Goal: Information Seeking & Learning: Get advice/opinions

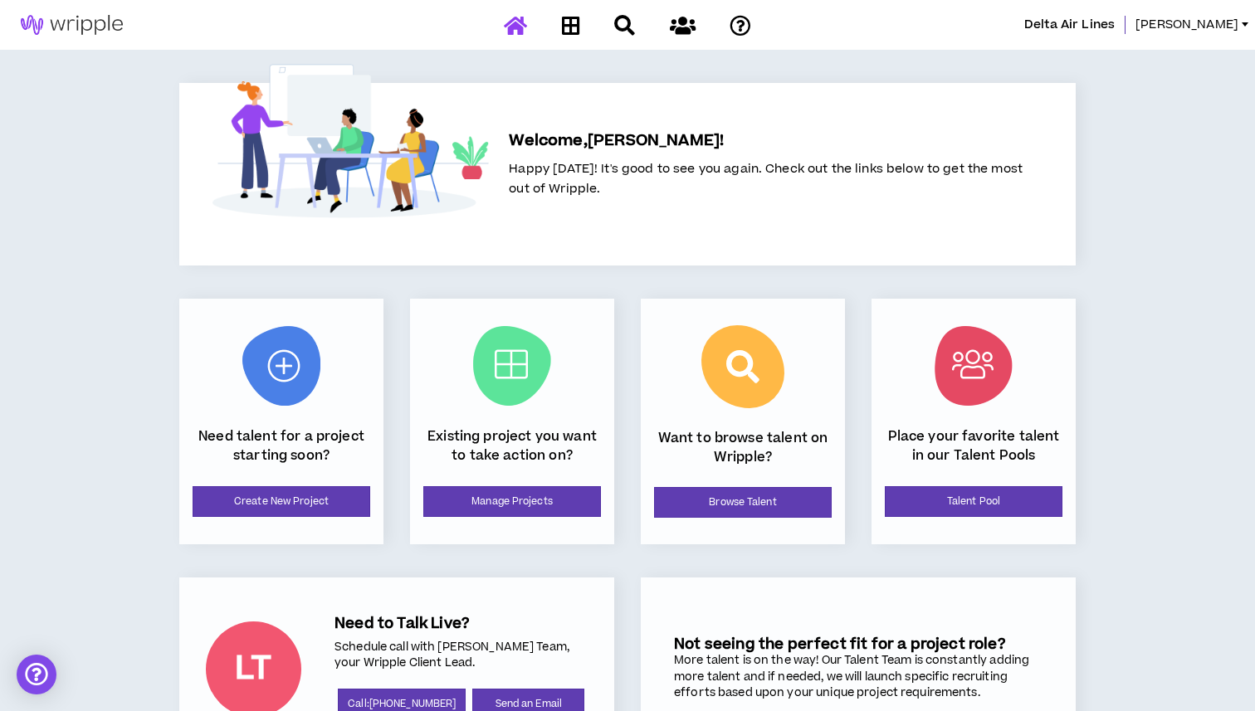
scroll to position [82, 0]
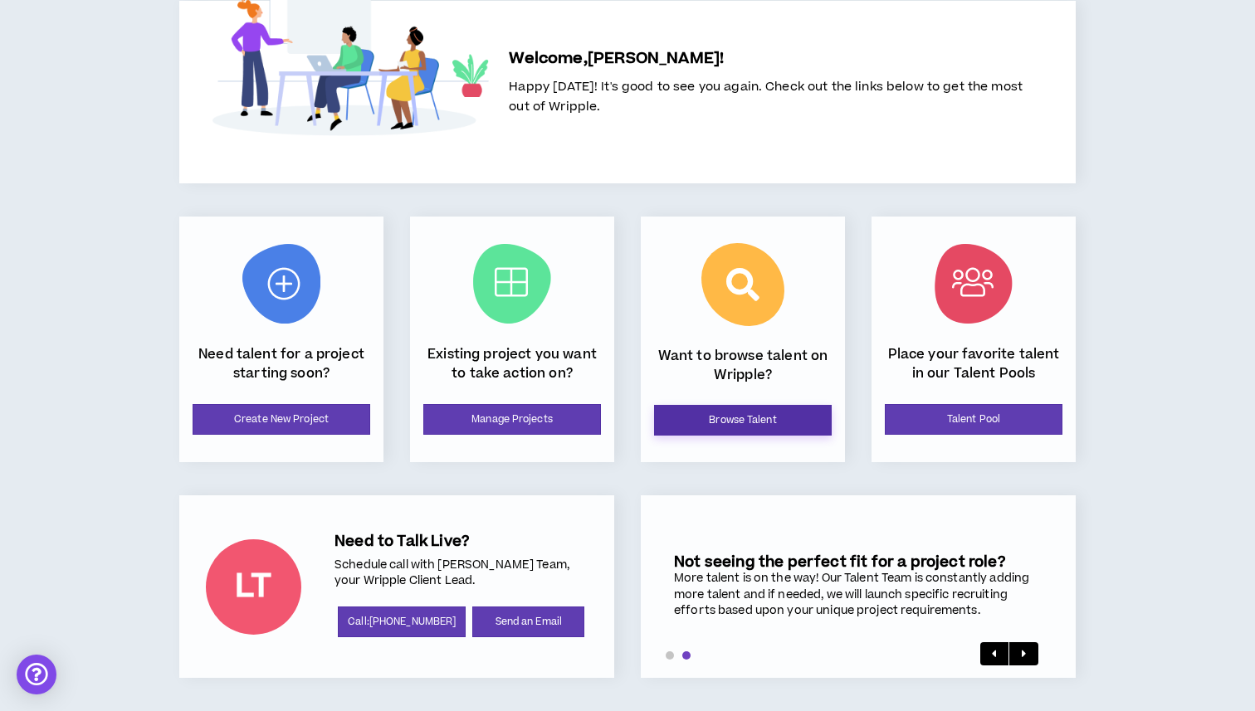
click at [777, 413] on link "Browse Talent" at bounding box center [743, 420] width 178 height 31
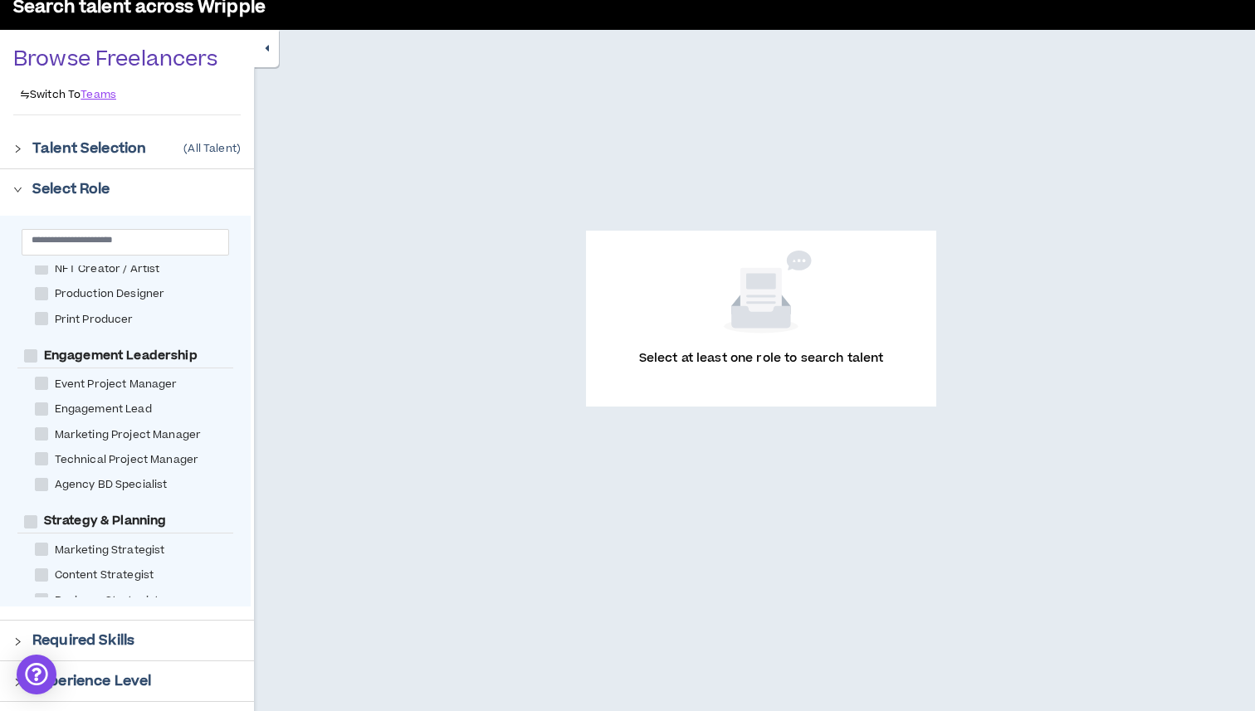
scroll to position [691, 0]
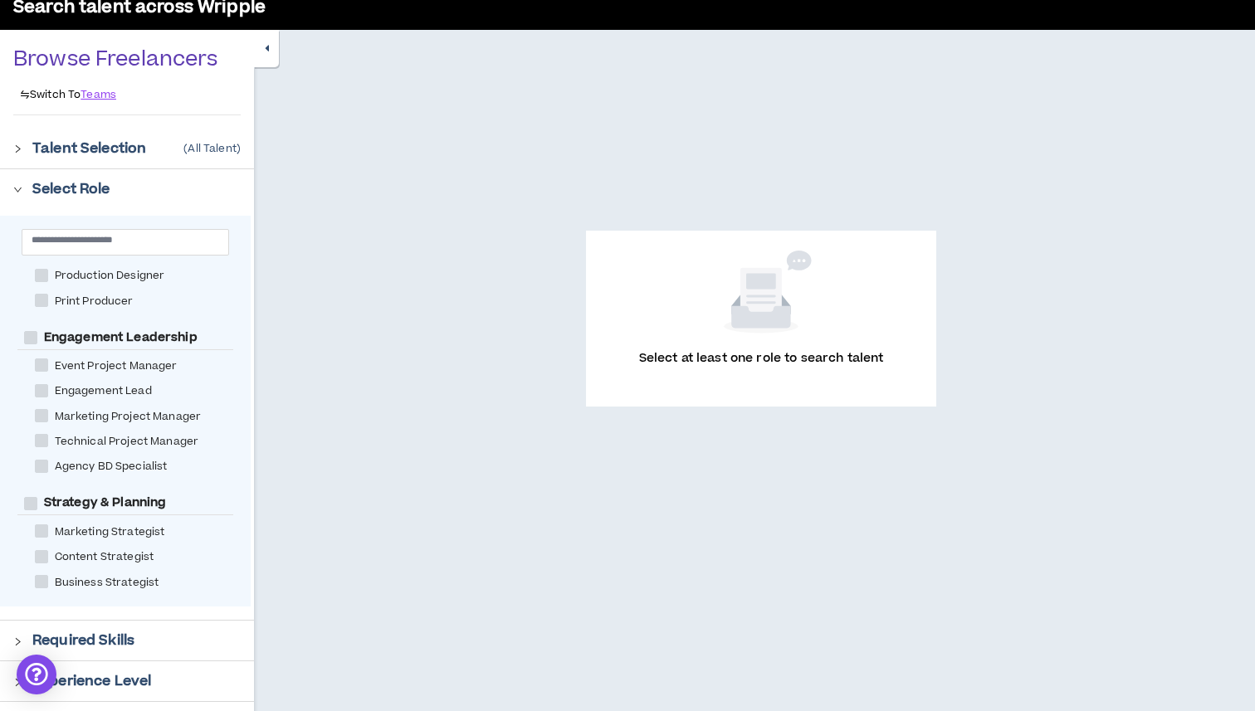
click at [38, 418] on span at bounding box center [41, 415] width 13 height 13
checkbox Manager "****"
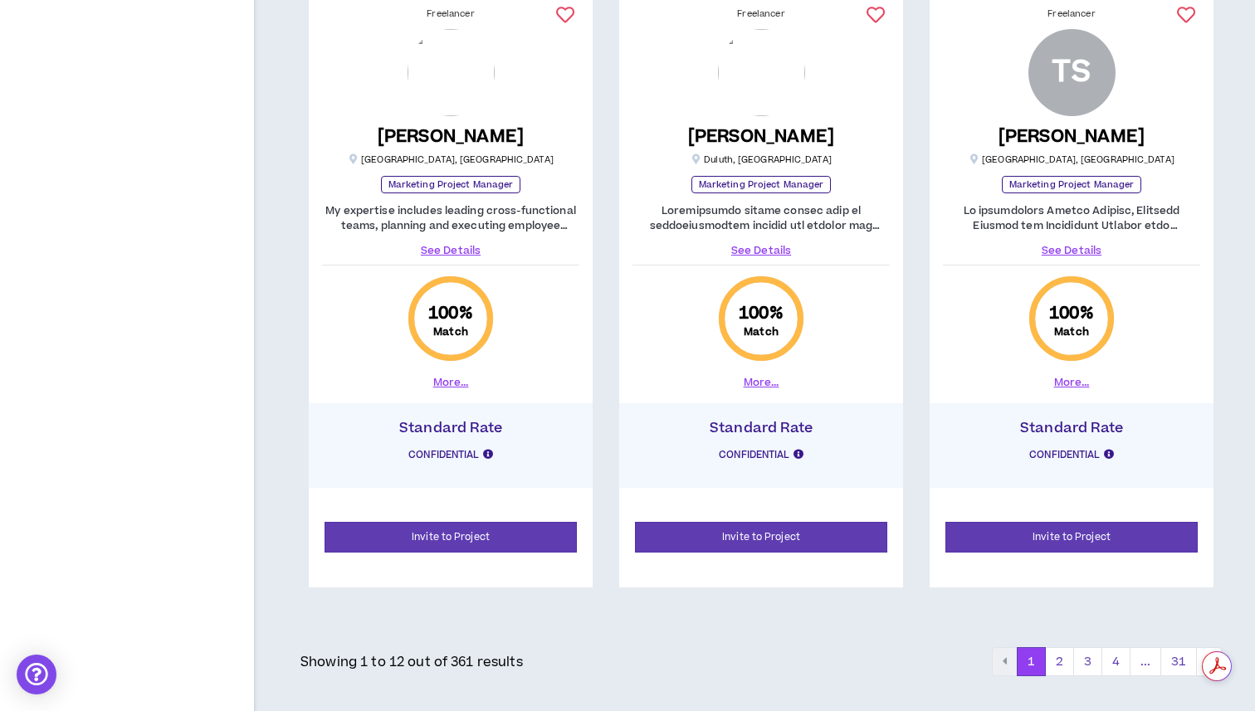
scroll to position [2293, 0]
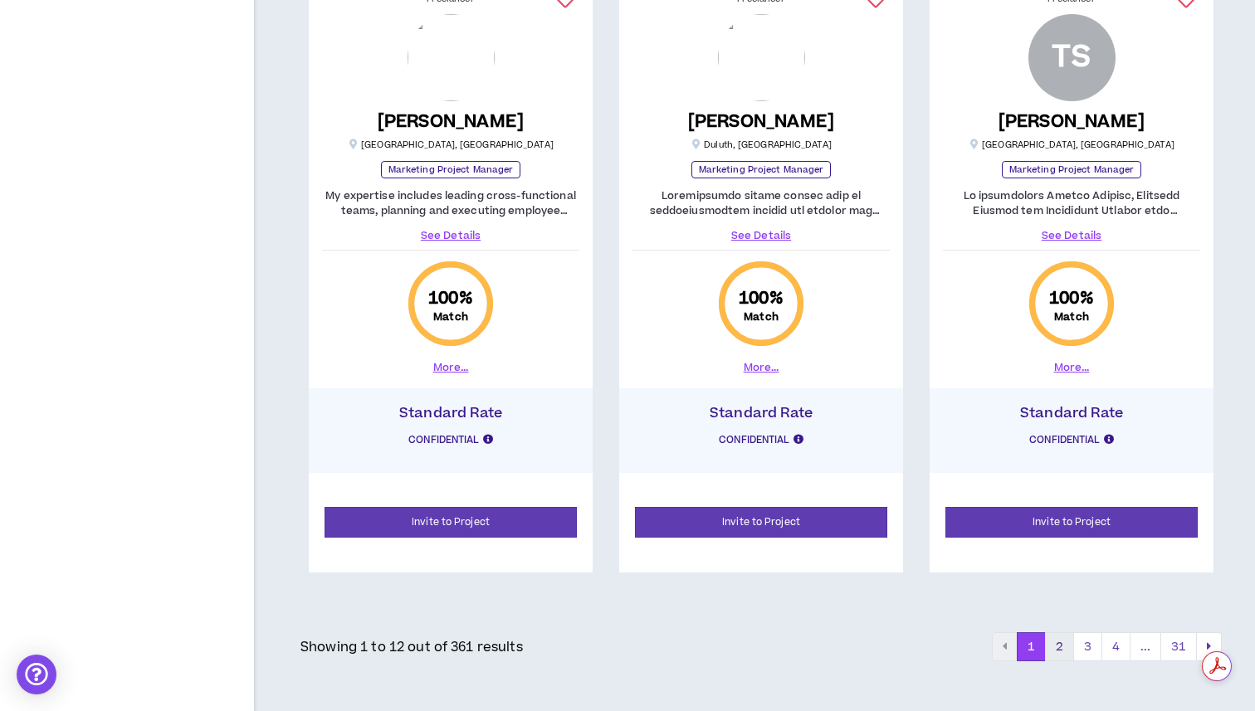
click at [1062, 644] on button "2" at bounding box center [1059, 648] width 29 height 30
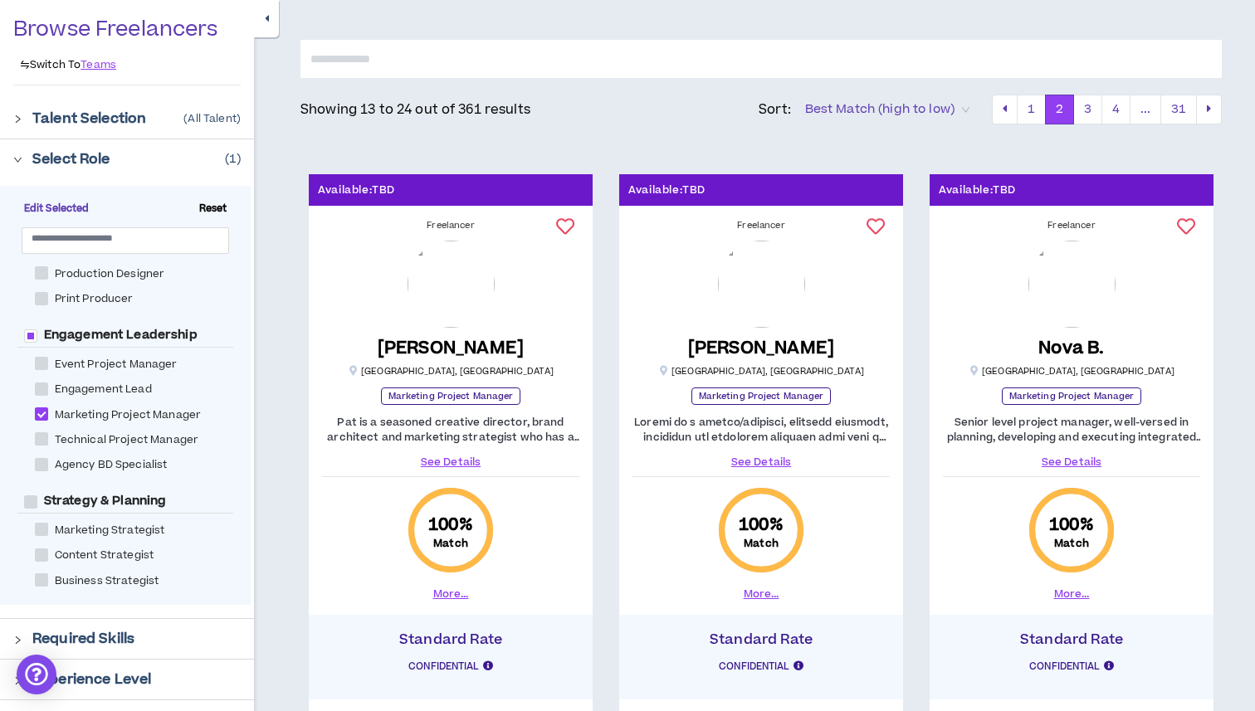
scroll to position [109, 0]
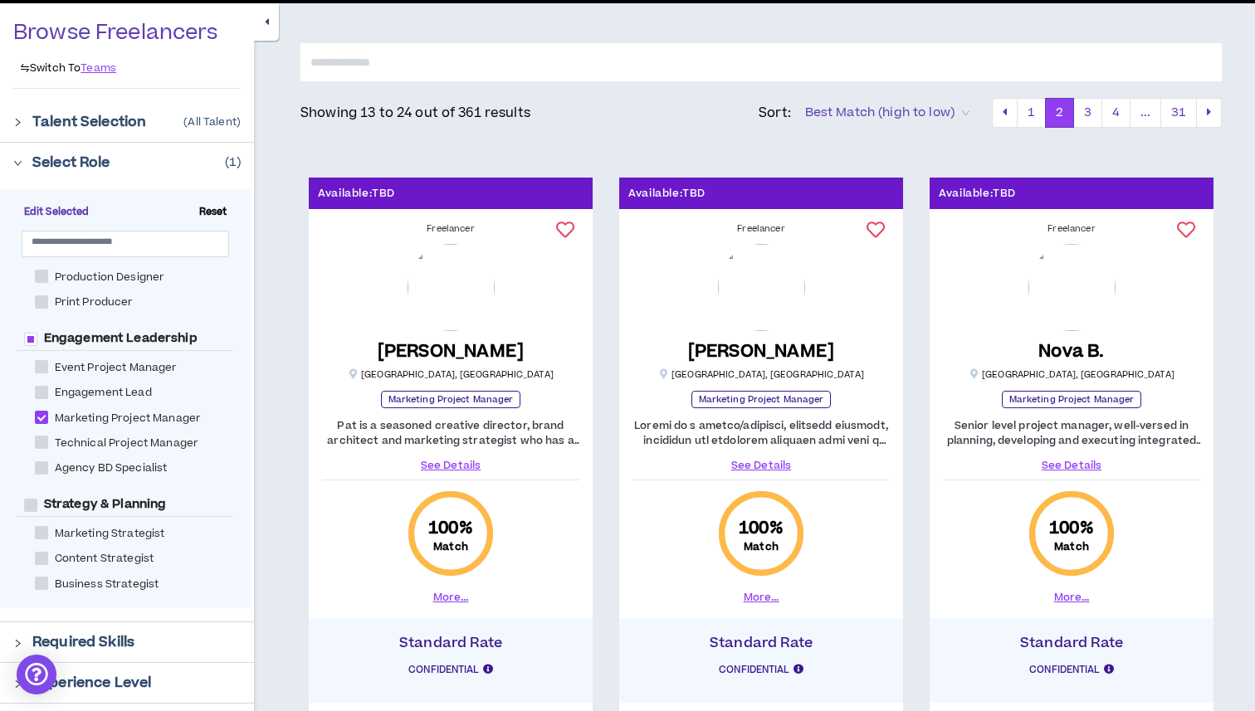
click at [452, 58] on input "text" at bounding box center [760, 62] width 921 height 38
type input "*********"
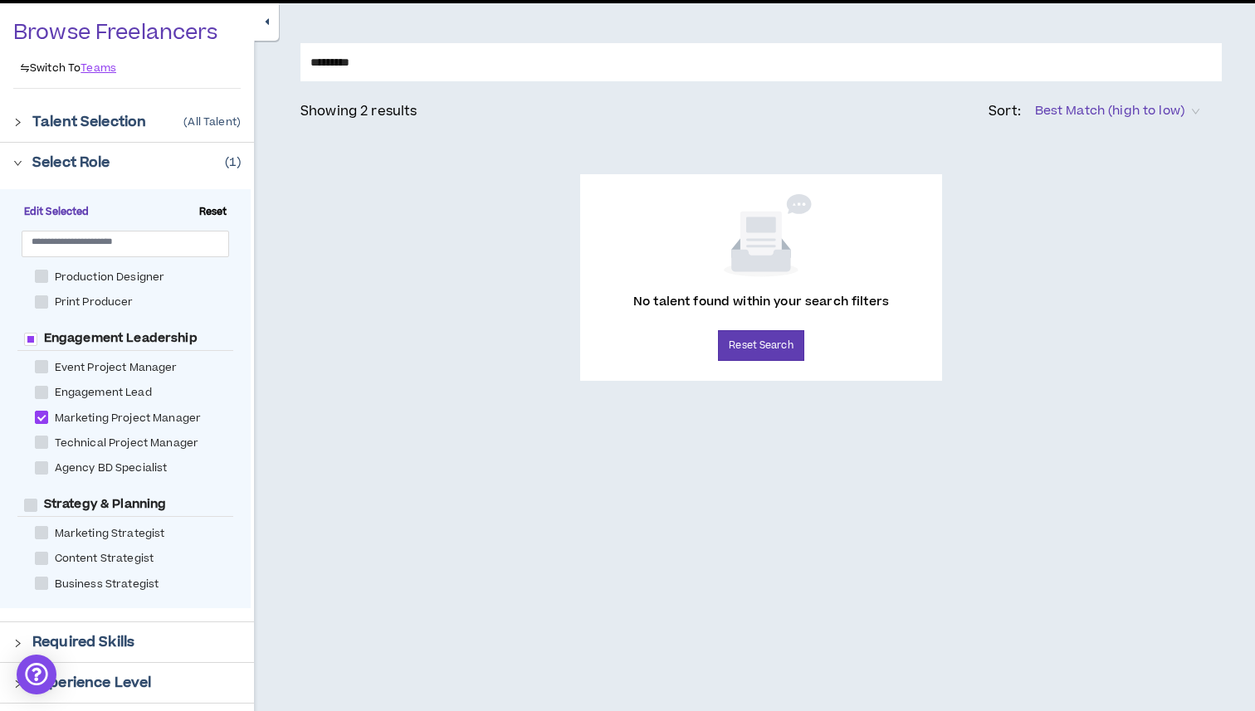
drag, startPoint x: 423, startPoint y: 71, endPoint x: 276, endPoint y: 63, distance: 148.0
click at [279, 64] on div "********* Showing 2 results Sort: Best Match (high to low) No talent found with…" at bounding box center [754, 433] width 1001 height 860
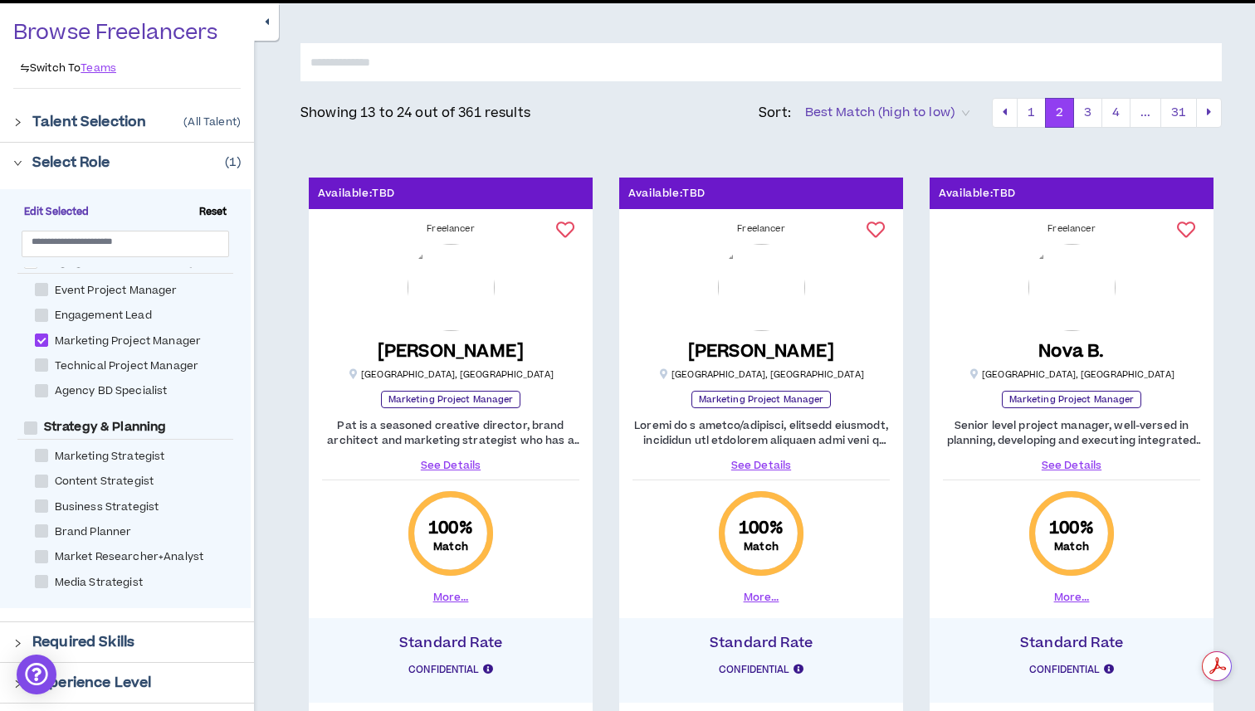
scroll to position [798, 0]
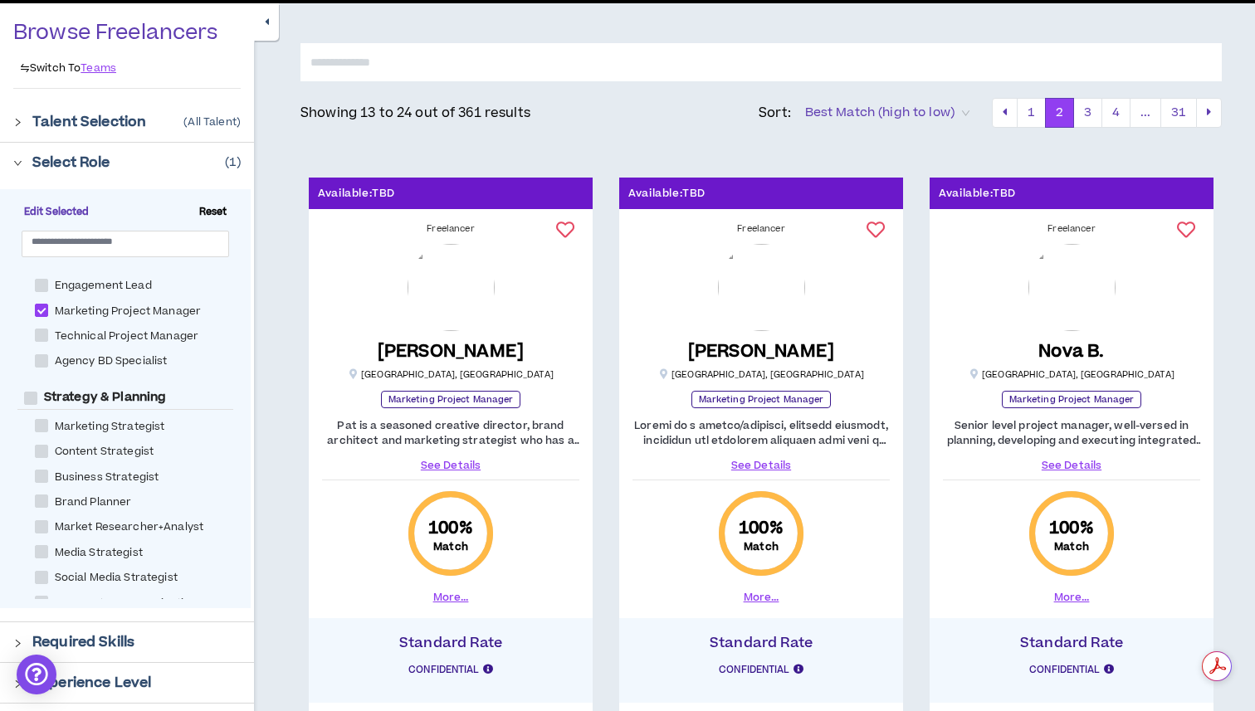
click at [41, 421] on span at bounding box center [41, 425] width 13 height 13
checkbox Strategist "****"
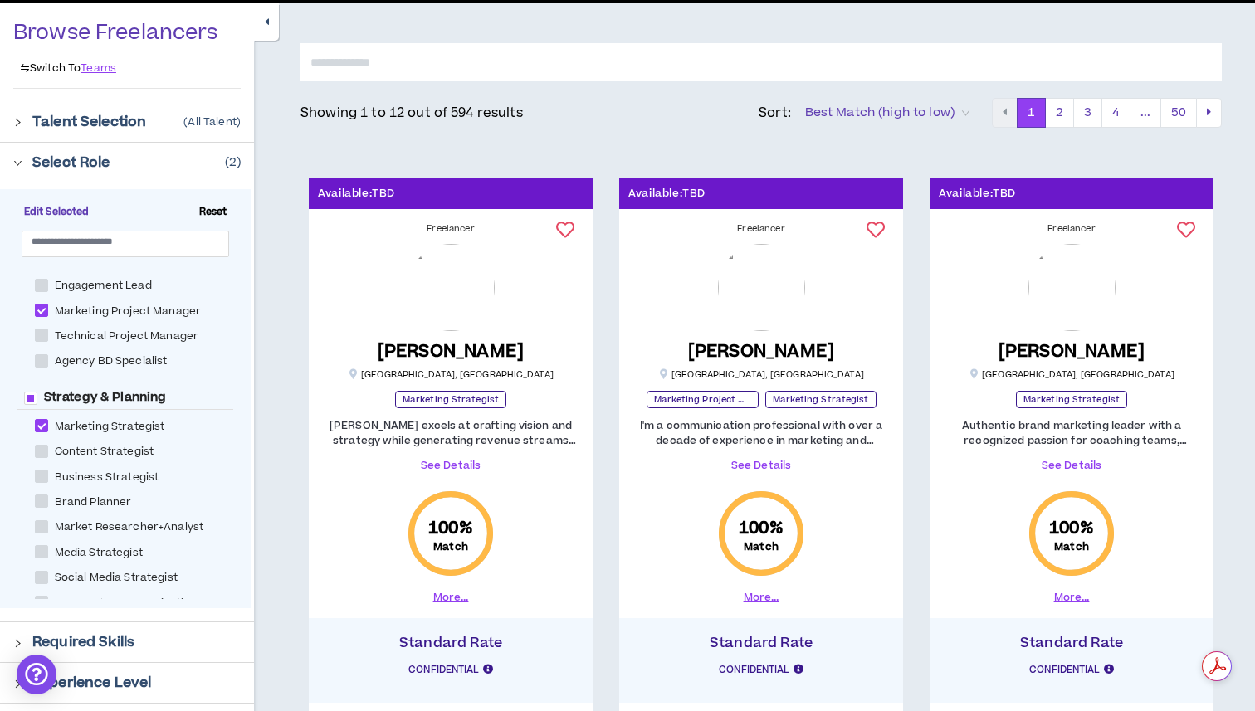
click at [443, 58] on input "text" at bounding box center [760, 62] width 921 height 38
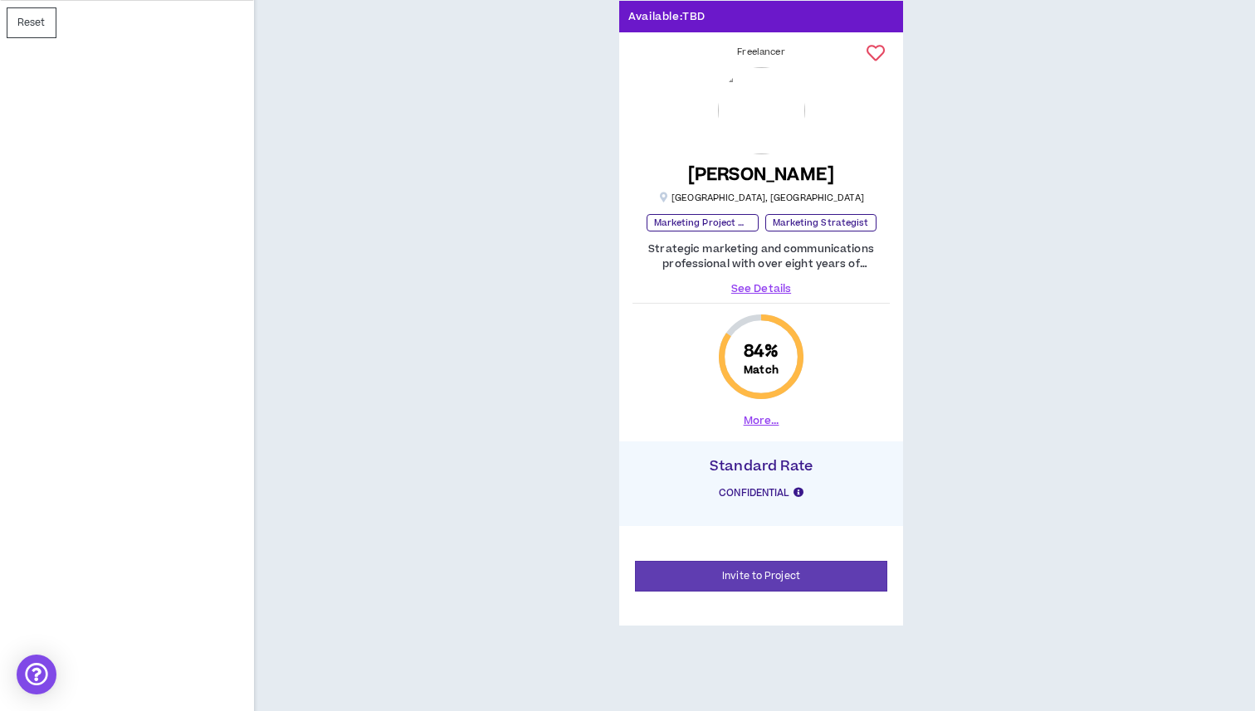
scroll to position [935, 0]
type input "*********"
click at [776, 286] on link "See Details" at bounding box center [761, 288] width 257 height 15
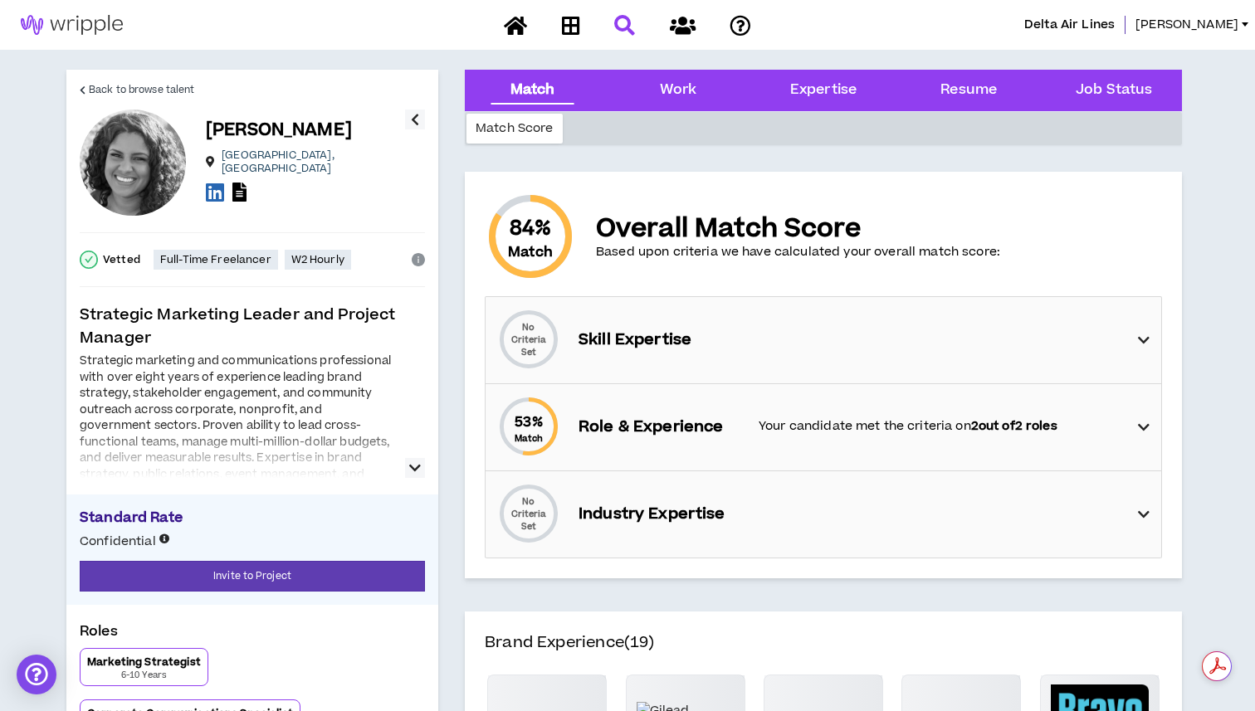
click at [413, 465] on icon "button" at bounding box center [415, 468] width 12 height 20
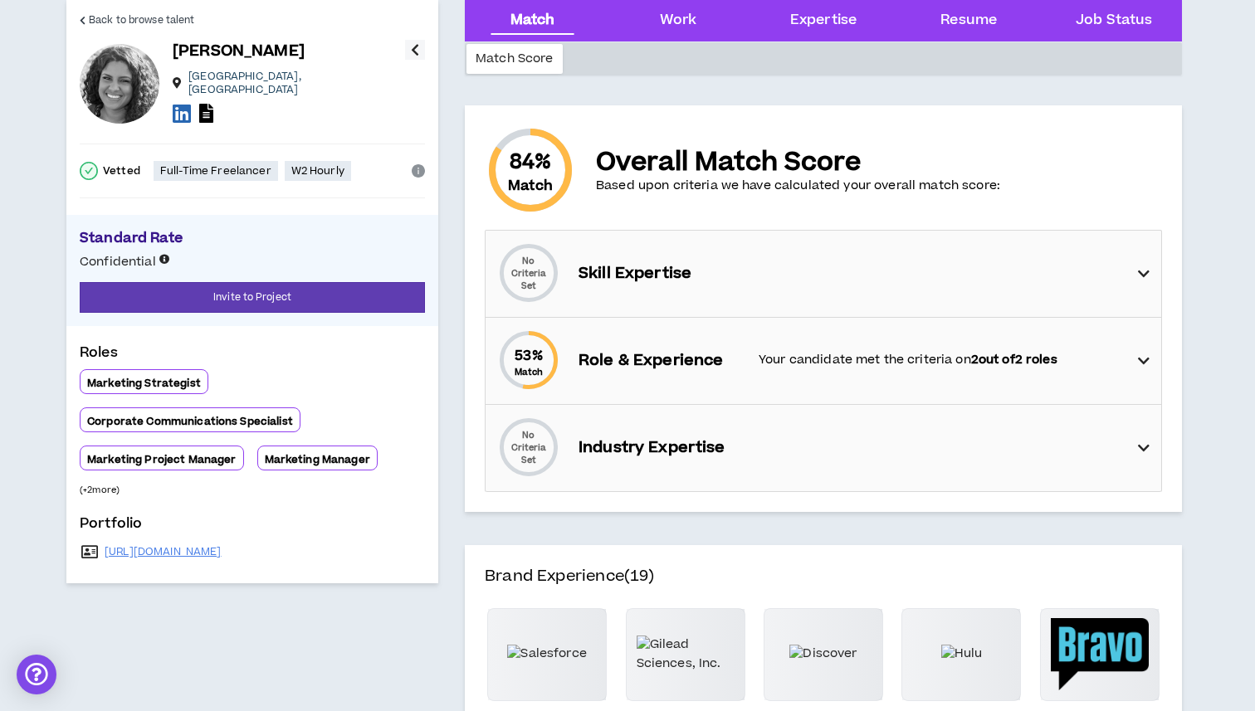
scroll to position [61, 0]
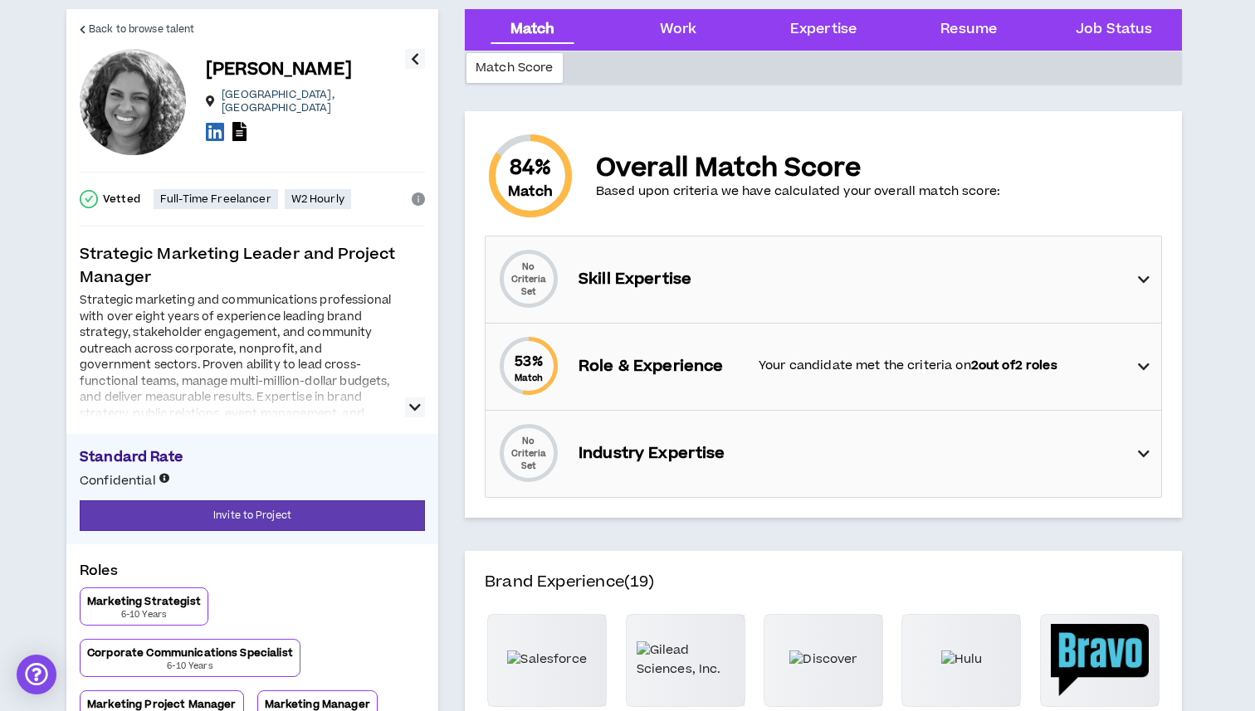
click at [1145, 274] on icon at bounding box center [1144, 280] width 12 height 20
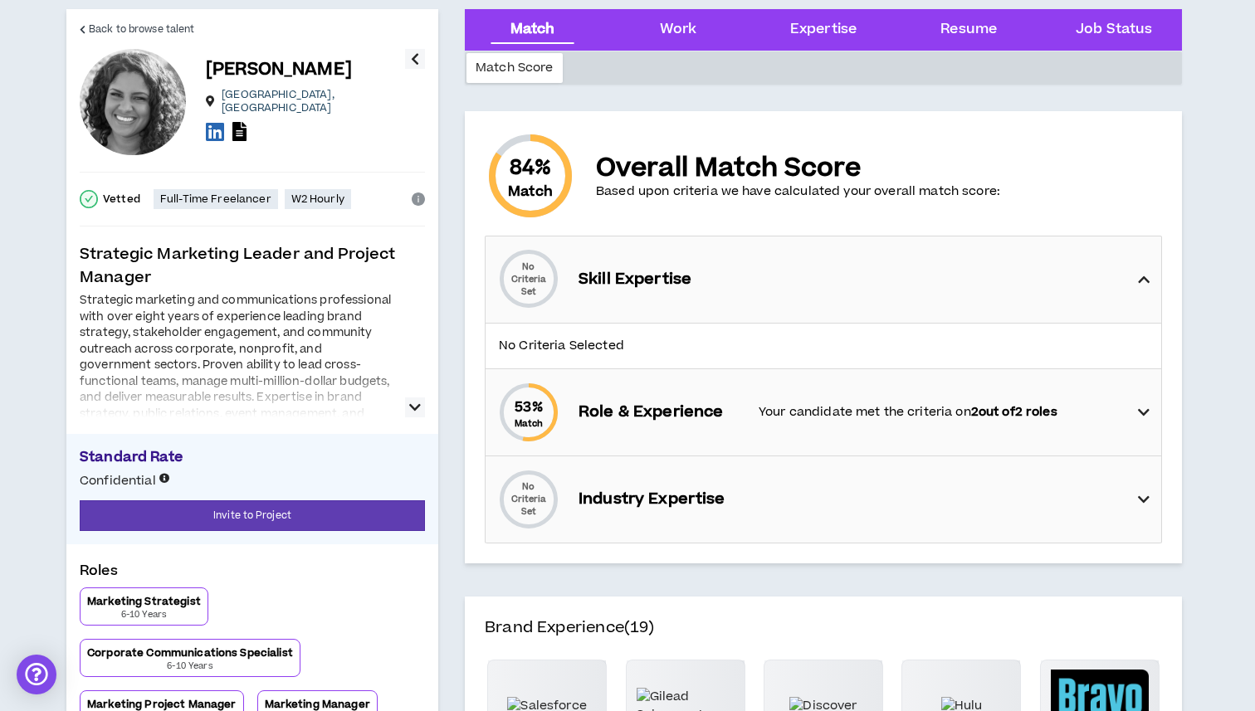
click at [1145, 274] on icon at bounding box center [1144, 280] width 12 height 20
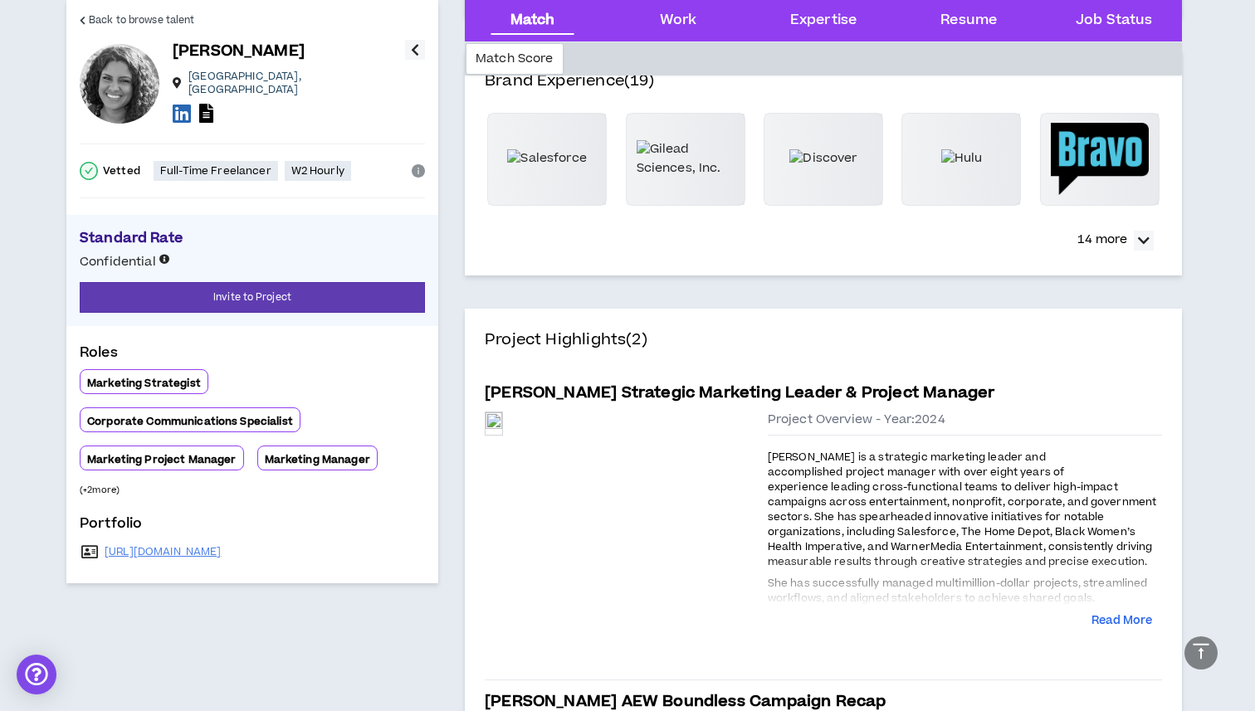
scroll to position [548, 0]
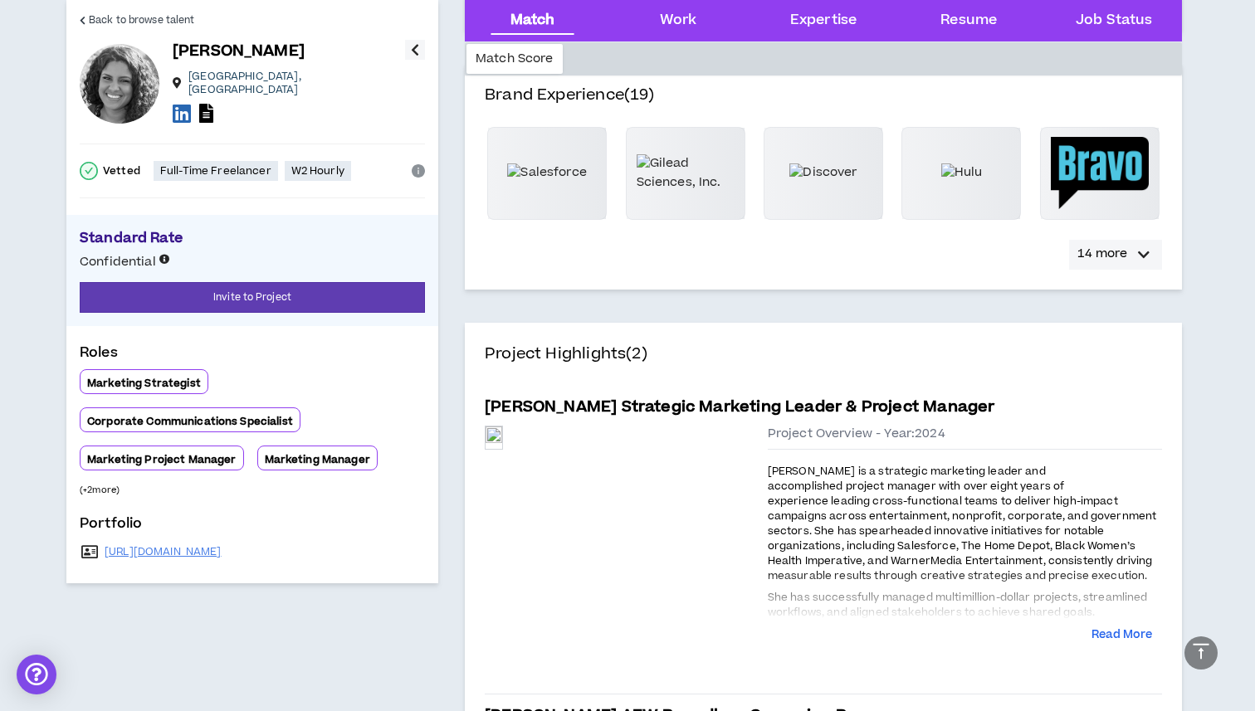
click at [1141, 258] on icon "button" at bounding box center [1144, 255] width 12 height 20
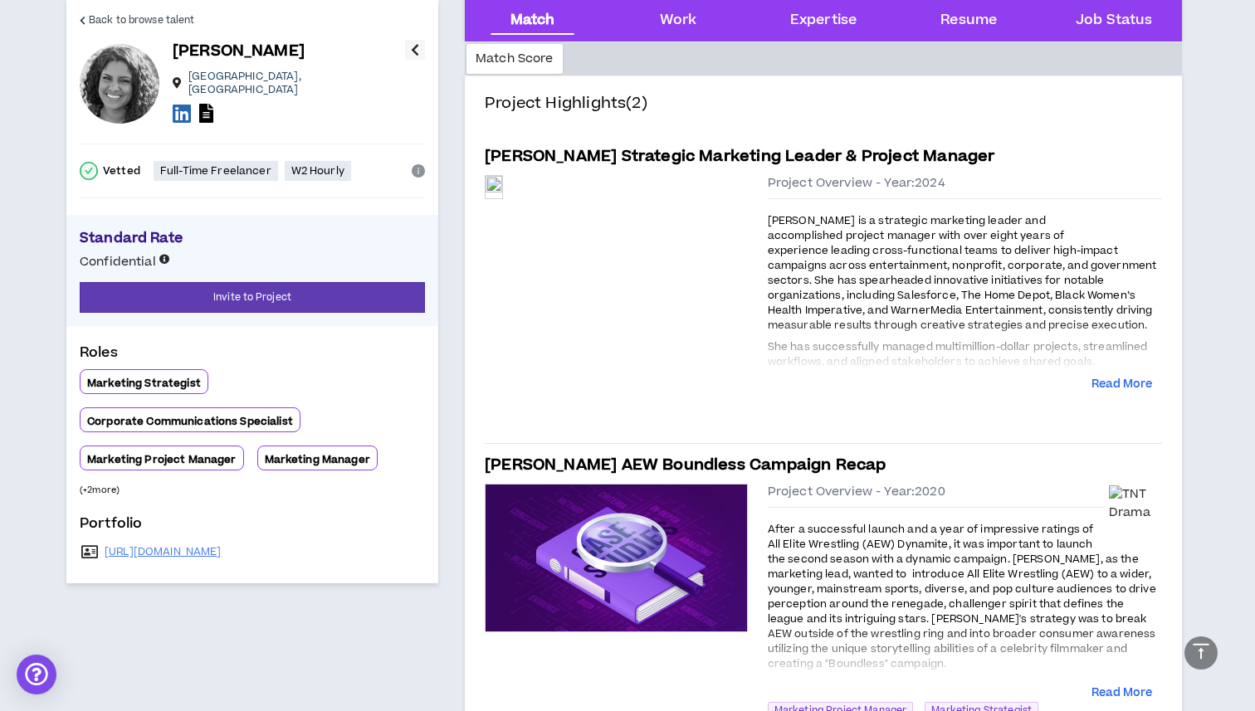
scroll to position [1131, 0]
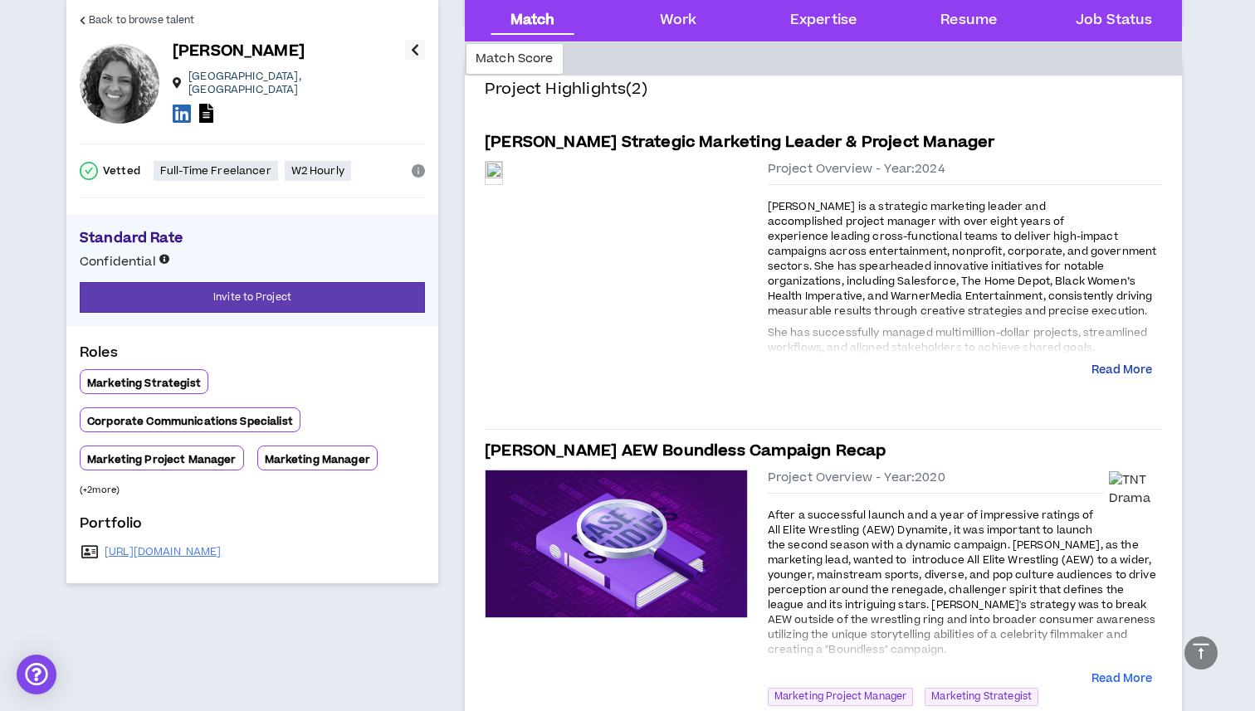
click at [1109, 369] on button "Read More" at bounding box center [1122, 371] width 61 height 17
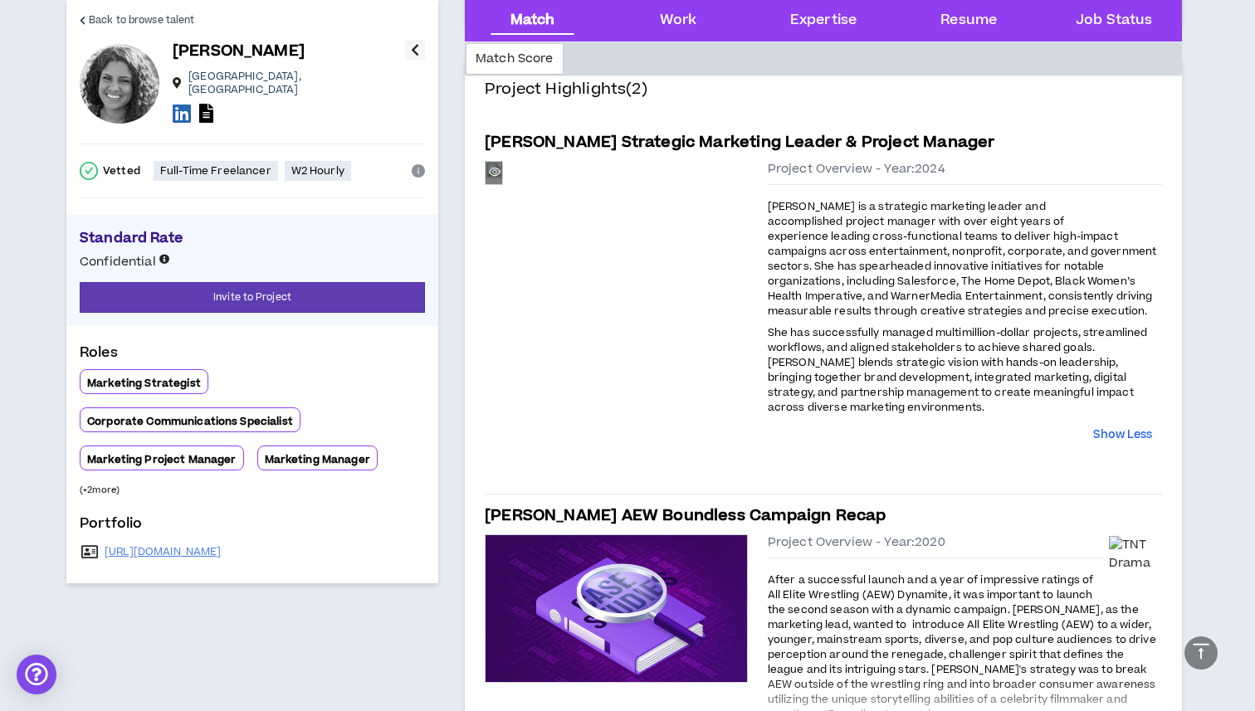
click at [502, 182] on div "Preview" at bounding box center [494, 173] width 17 height 18
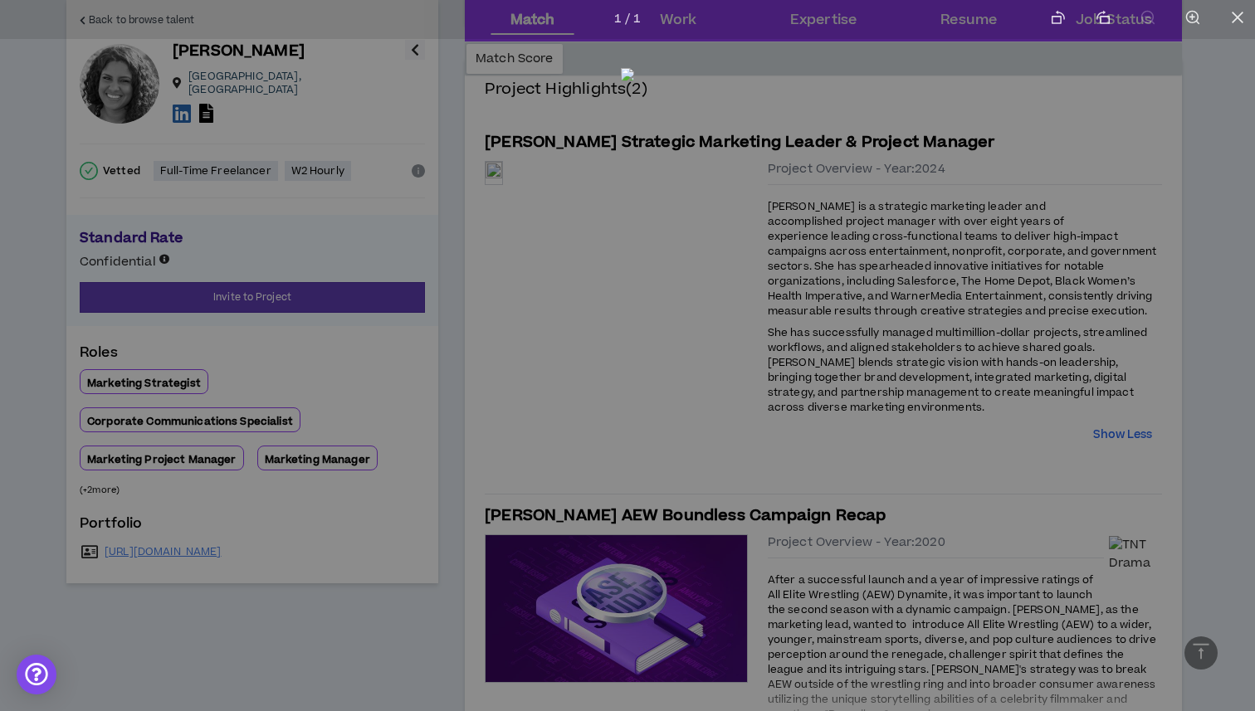
click at [1193, 263] on div at bounding box center [627, 355] width 1255 height 711
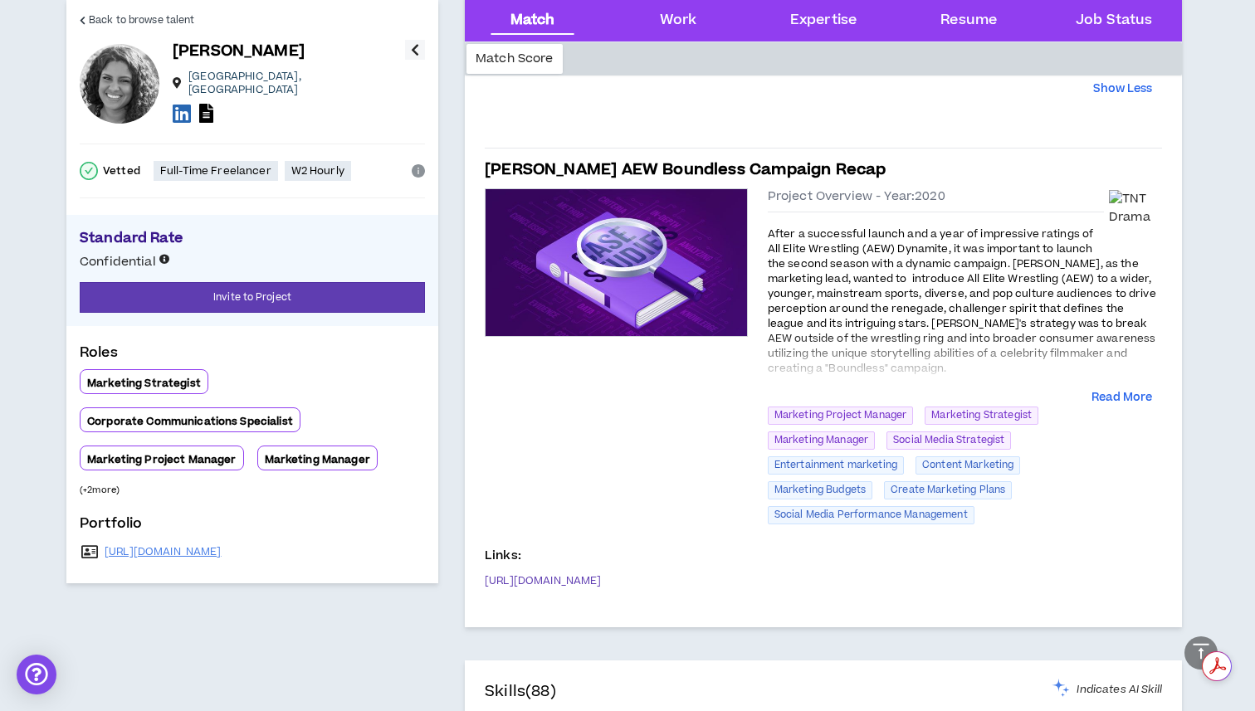
scroll to position [1486, 0]
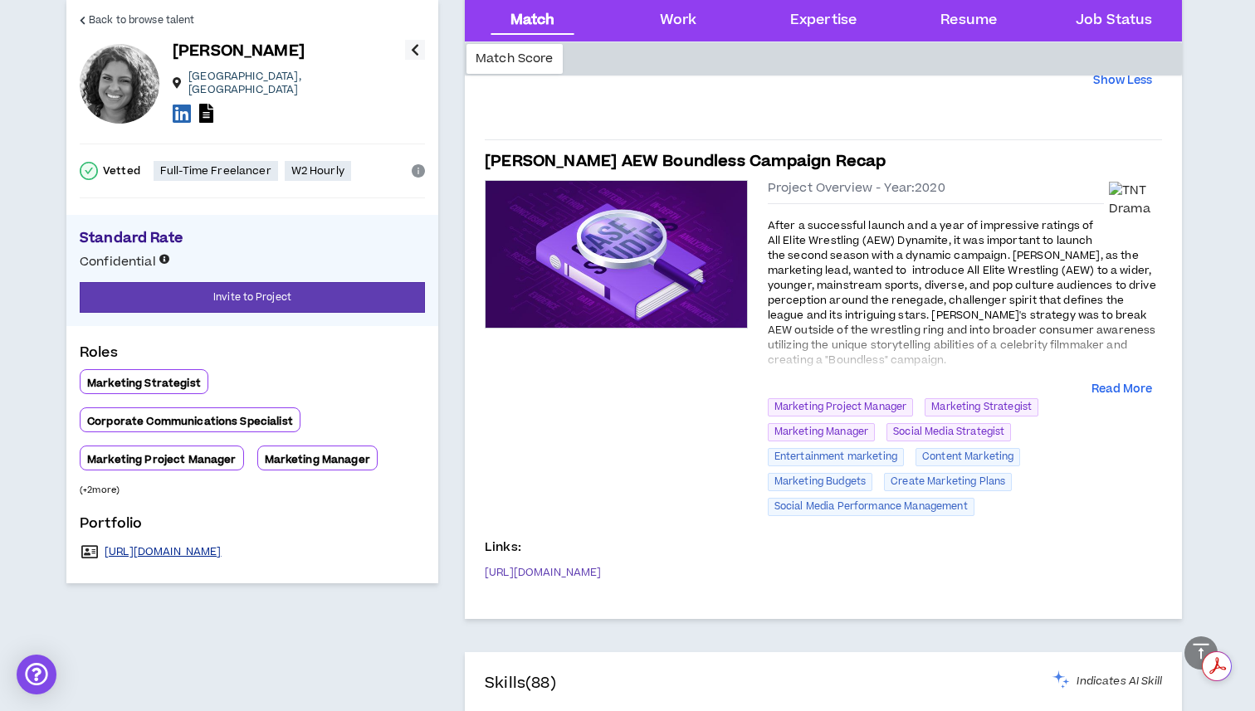
click at [222, 546] on link "[URL][DOMAIN_NAME]" at bounding box center [163, 551] width 117 height 13
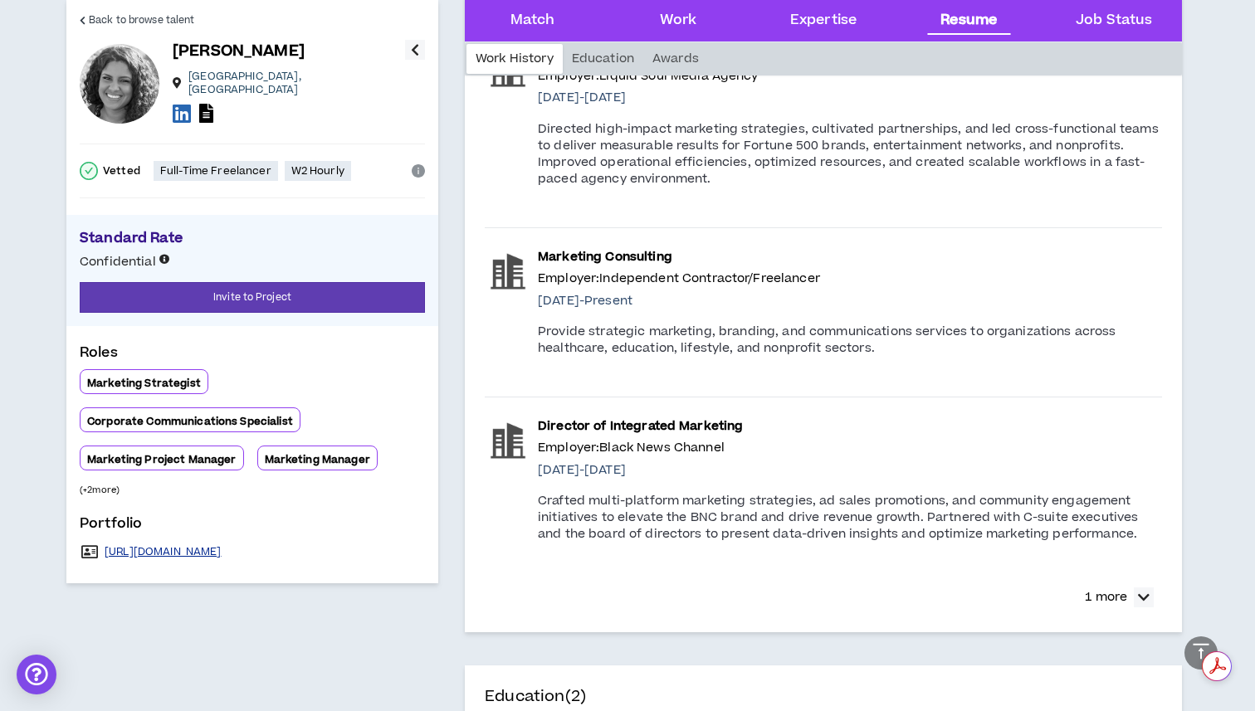
scroll to position [3151, 0]
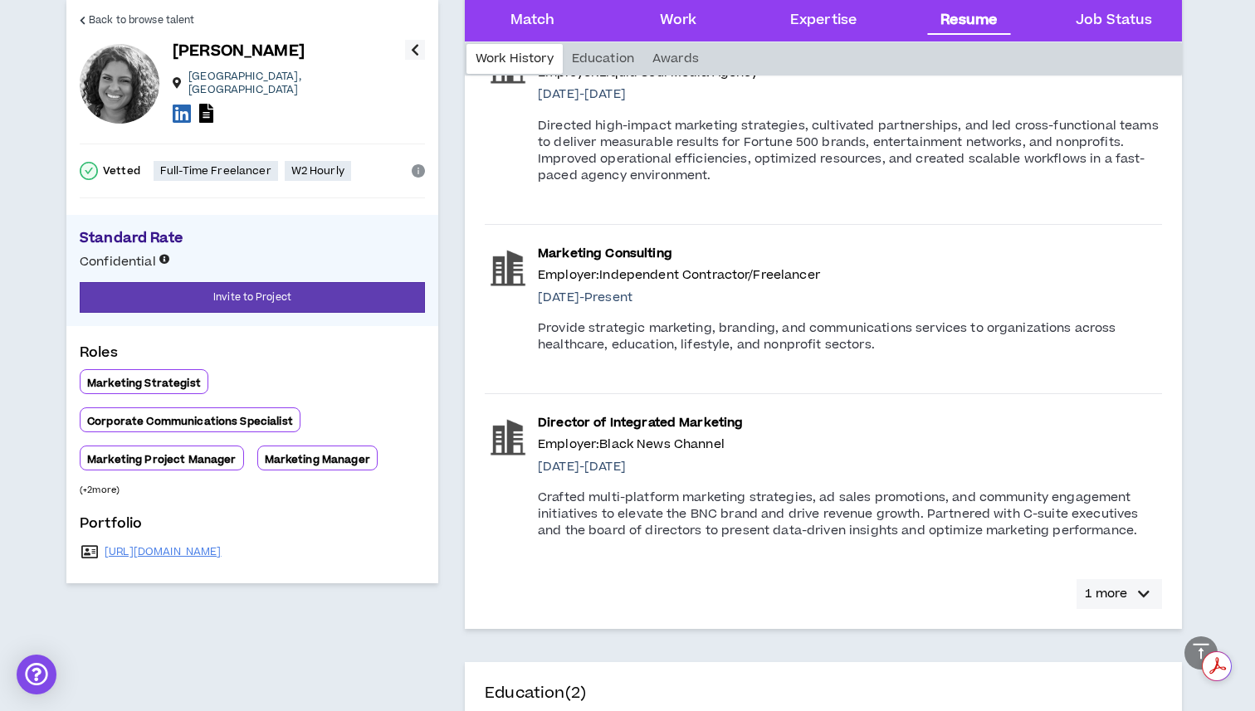
click at [1111, 594] on p "1 more" at bounding box center [1106, 594] width 42 height 18
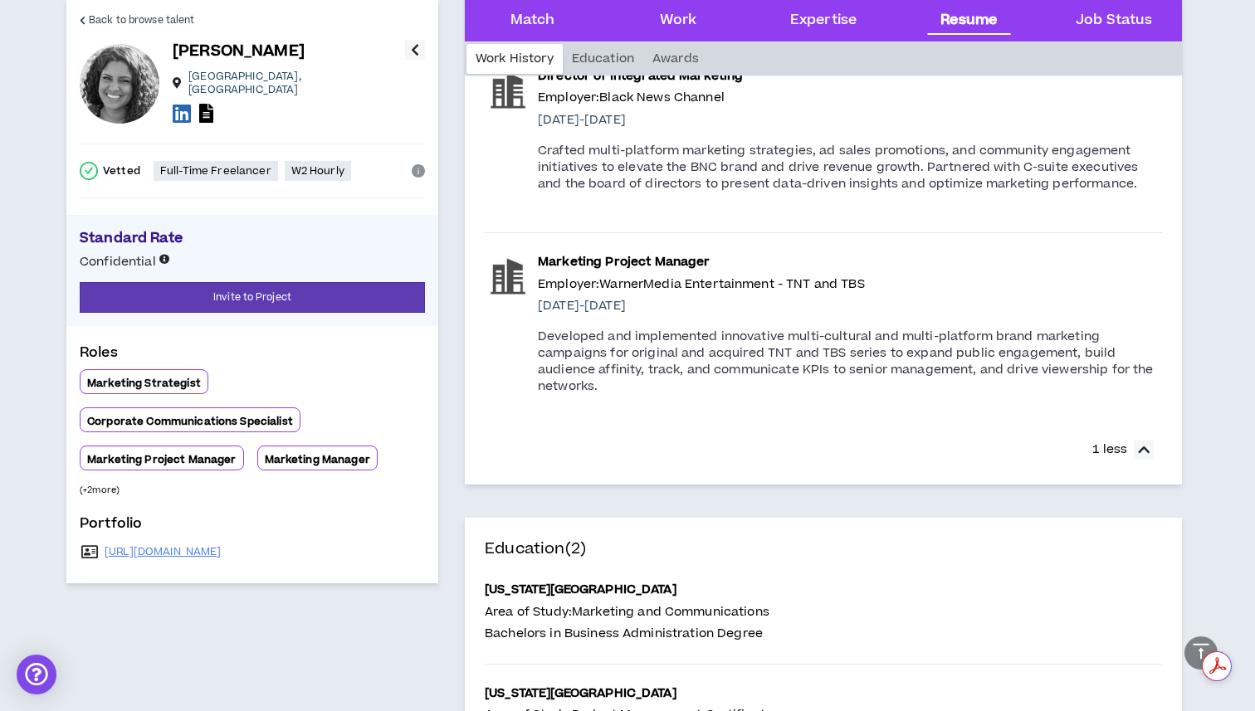
scroll to position [3478, 0]
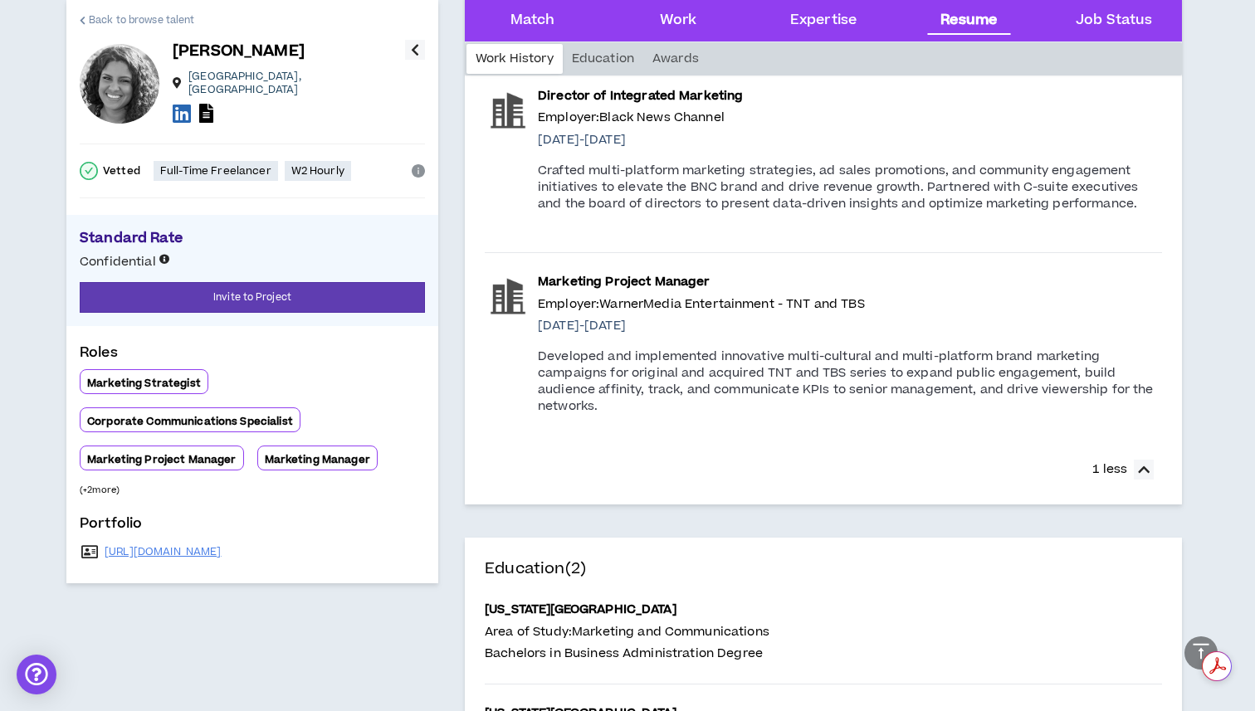
click at [100, 14] on span "Back to browse talent" at bounding box center [141, 20] width 105 height 16
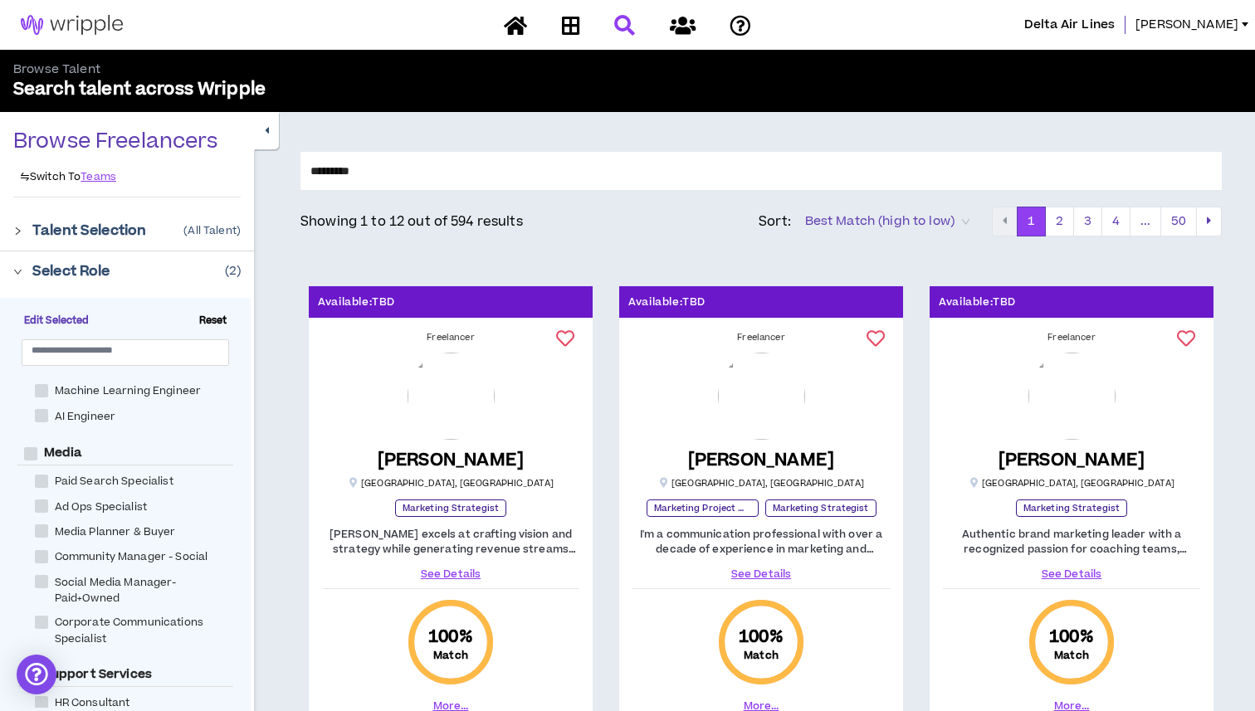
click at [947, 221] on span "Best Match (high to low)" at bounding box center [887, 221] width 164 height 25
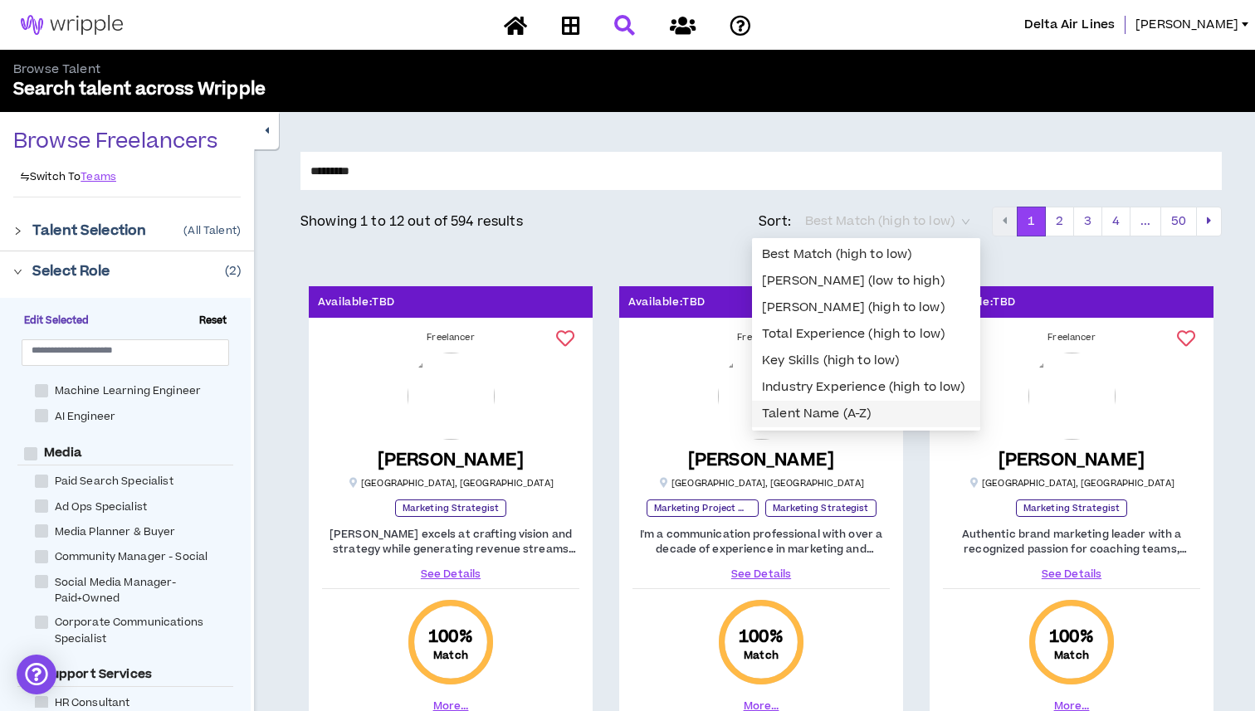
click at [894, 419] on div "Talent Name (A-Z)" at bounding box center [866, 414] width 208 height 18
